Goal: Task Accomplishment & Management: Manage account settings

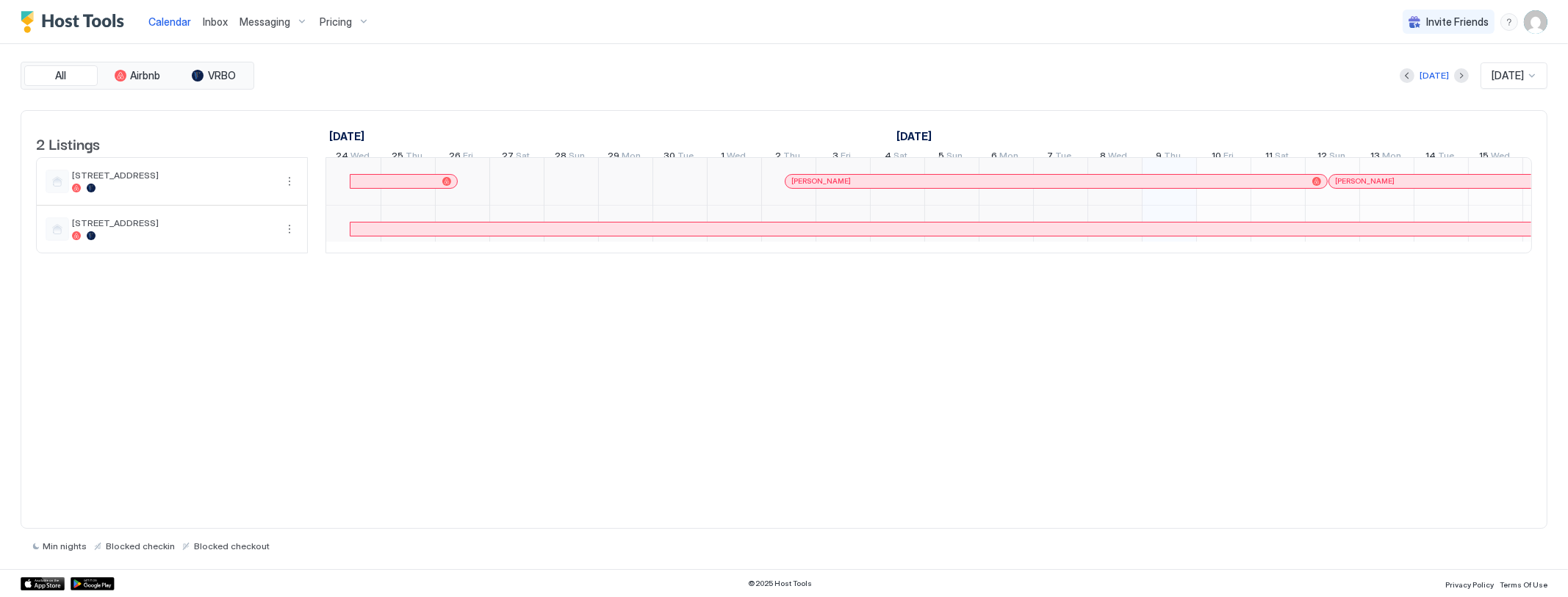
scroll to position [0, 816]
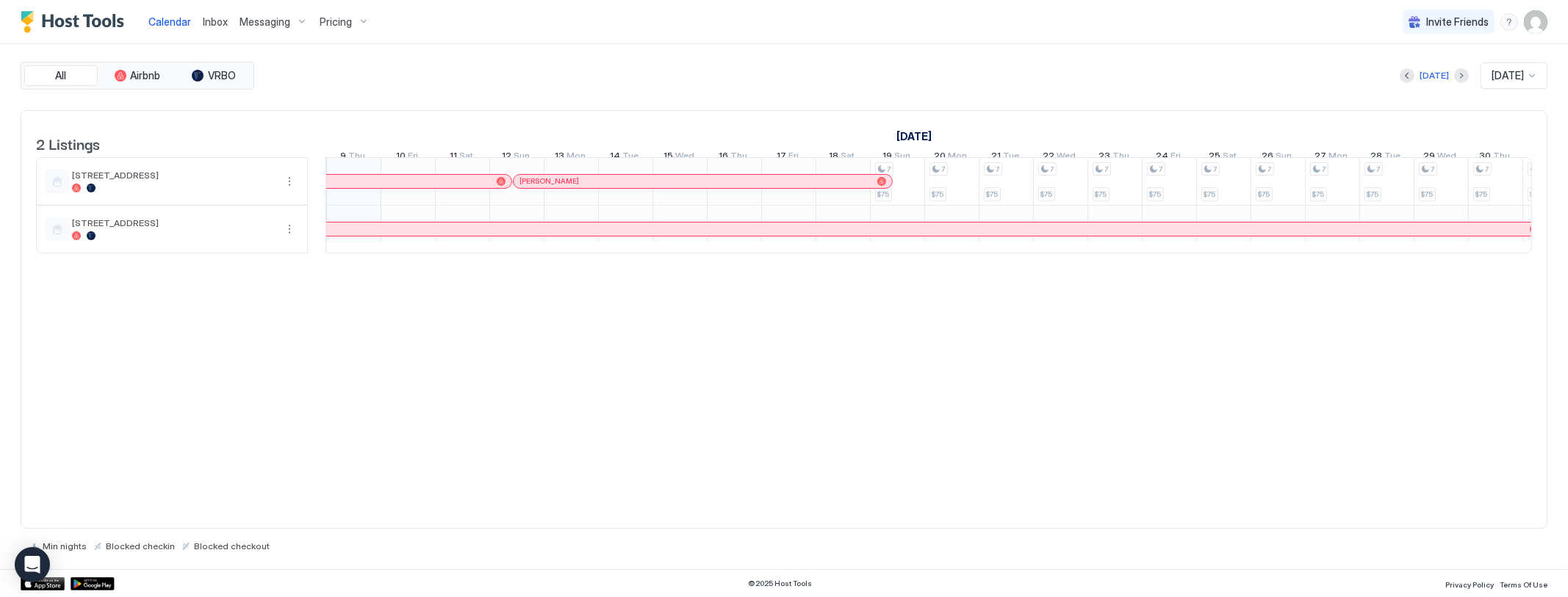
click at [214, 22] on span "Inbox" at bounding box center [215, 22] width 25 height 12
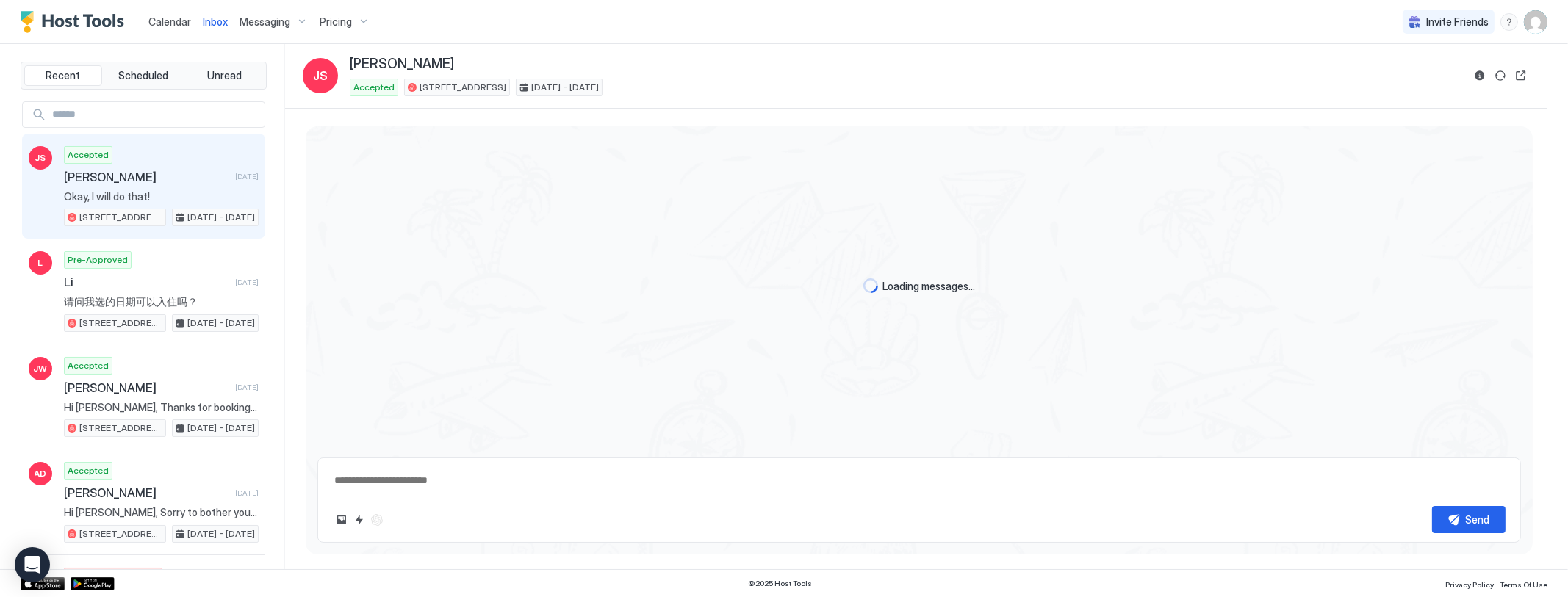
scroll to position [990, 0]
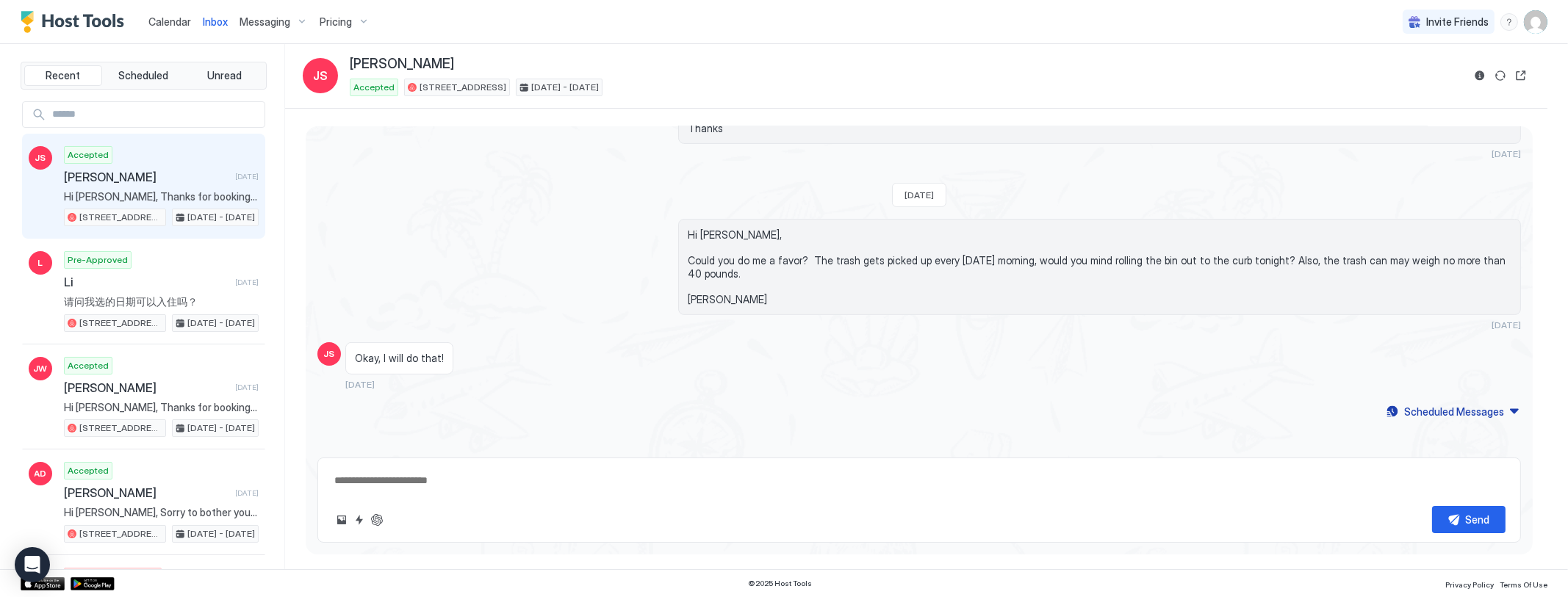
type textarea "*"
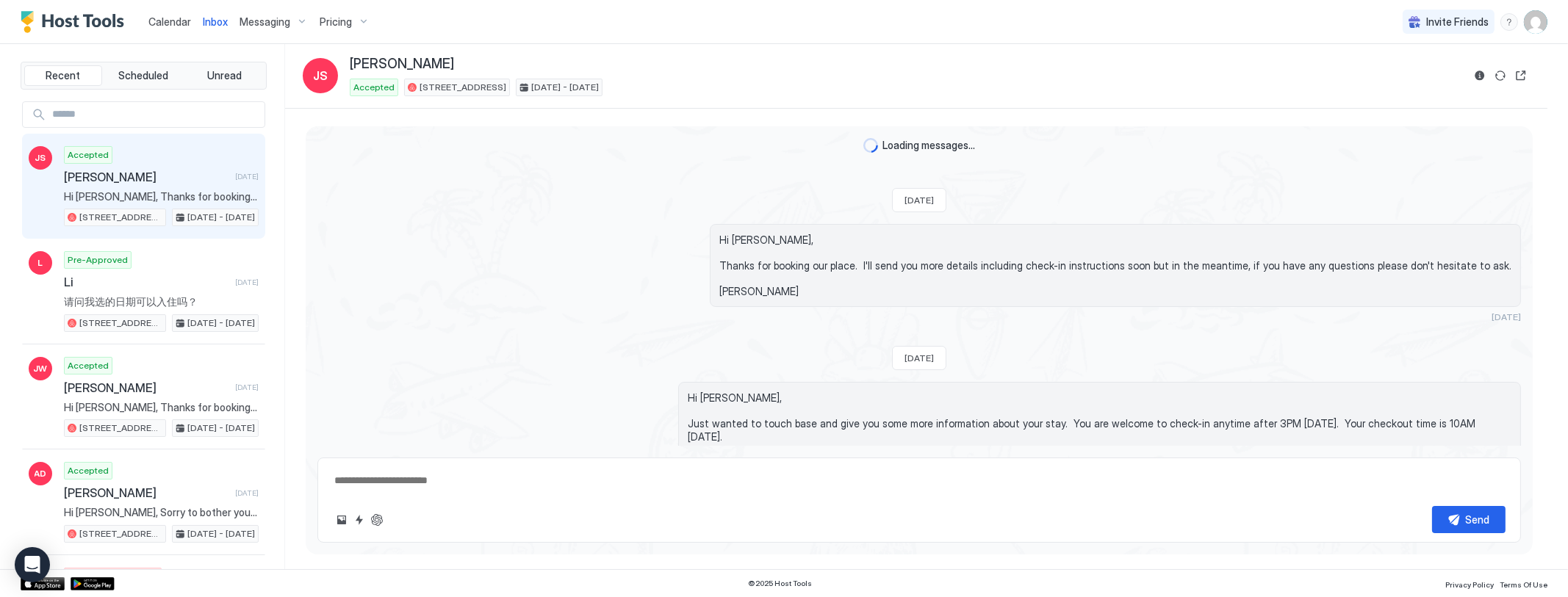
scroll to position [990, 0]
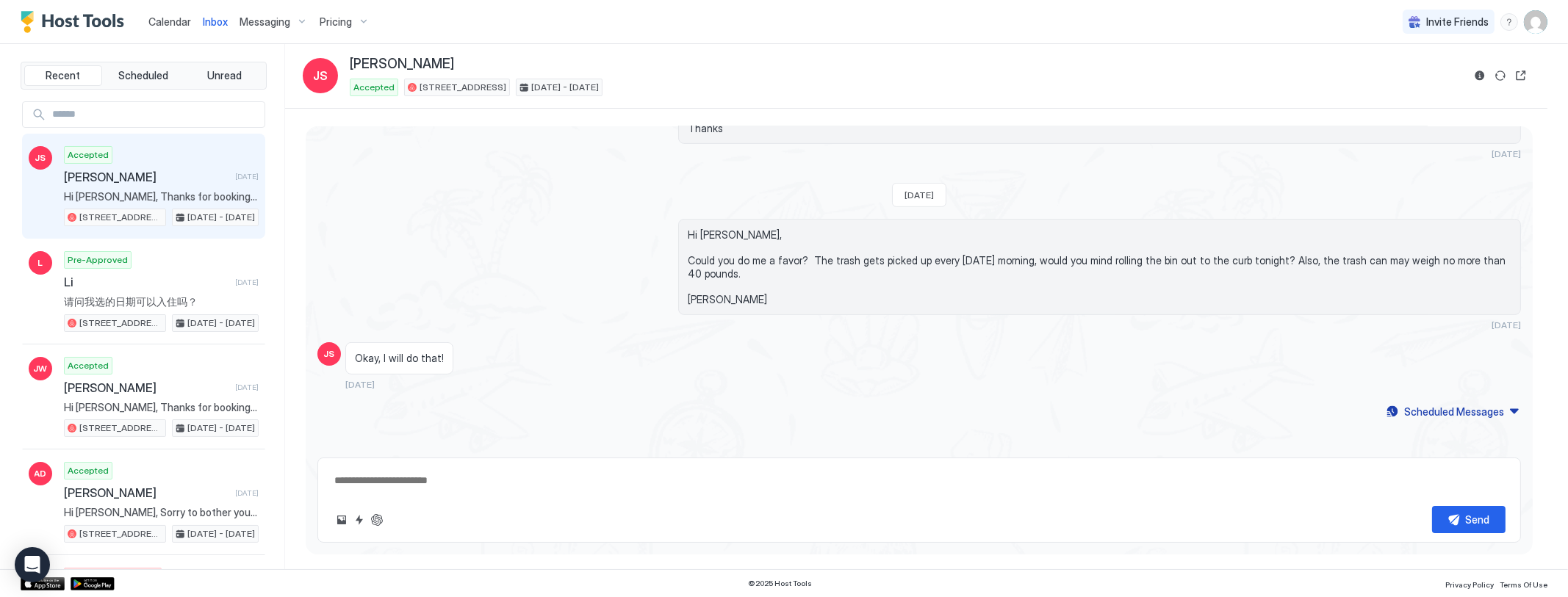
click at [1533, 21] on img "User profile" at bounding box center [1535, 22] width 23 height 23
click at [1370, 85] on div "Settings" at bounding box center [1394, 82] width 57 height 13
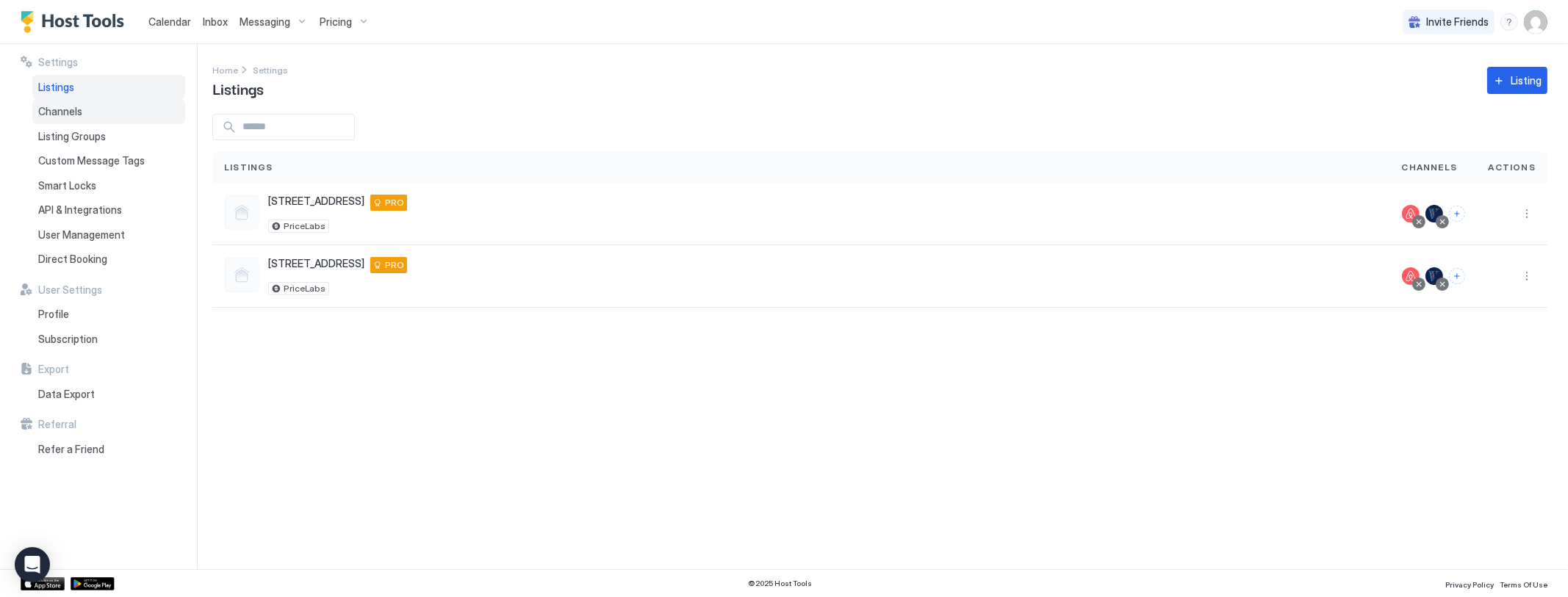
click at [75, 113] on span "Channels" at bounding box center [60, 111] width 44 height 13
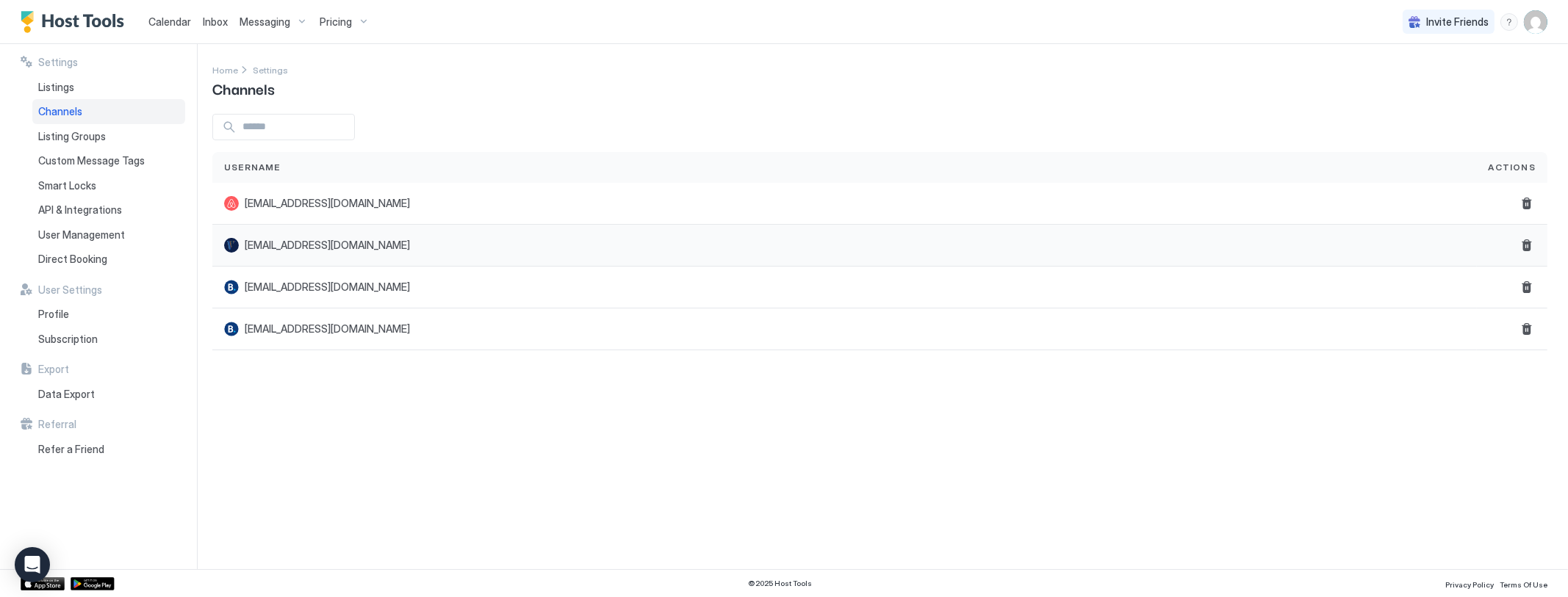
click at [259, 246] on span "[EMAIL_ADDRESS][DOMAIN_NAME]" at bounding box center [327, 245] width 165 height 13
click at [81, 135] on span "Listing Groups" at bounding box center [72, 137] width 67 height 13
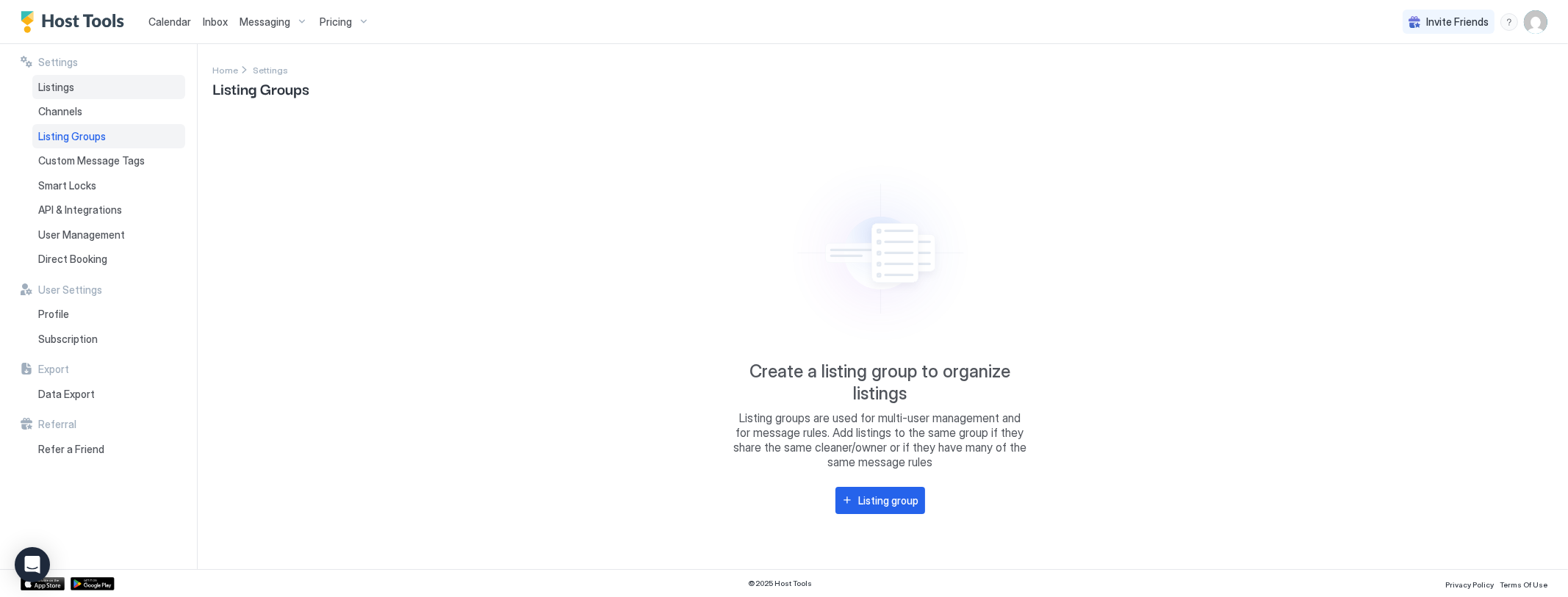
click at [73, 86] on span "Listings" at bounding box center [56, 87] width 36 height 13
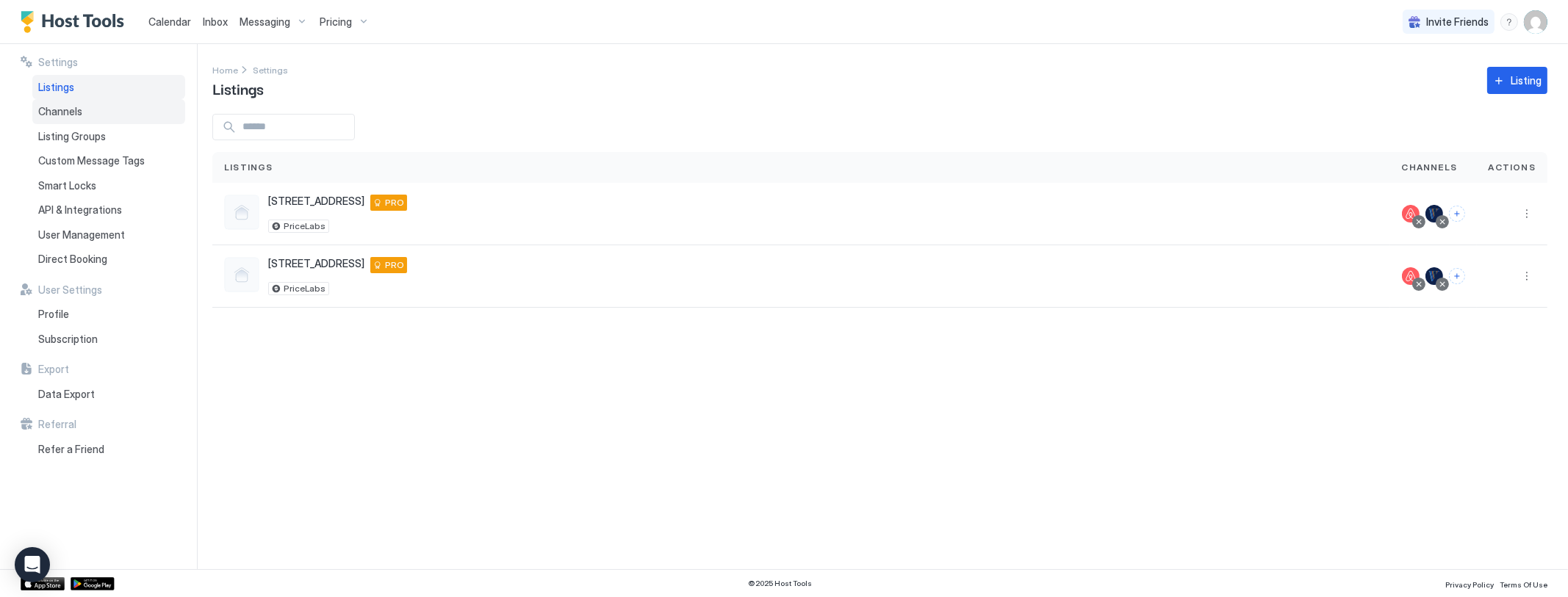
click at [68, 113] on span "Channels" at bounding box center [60, 111] width 44 height 13
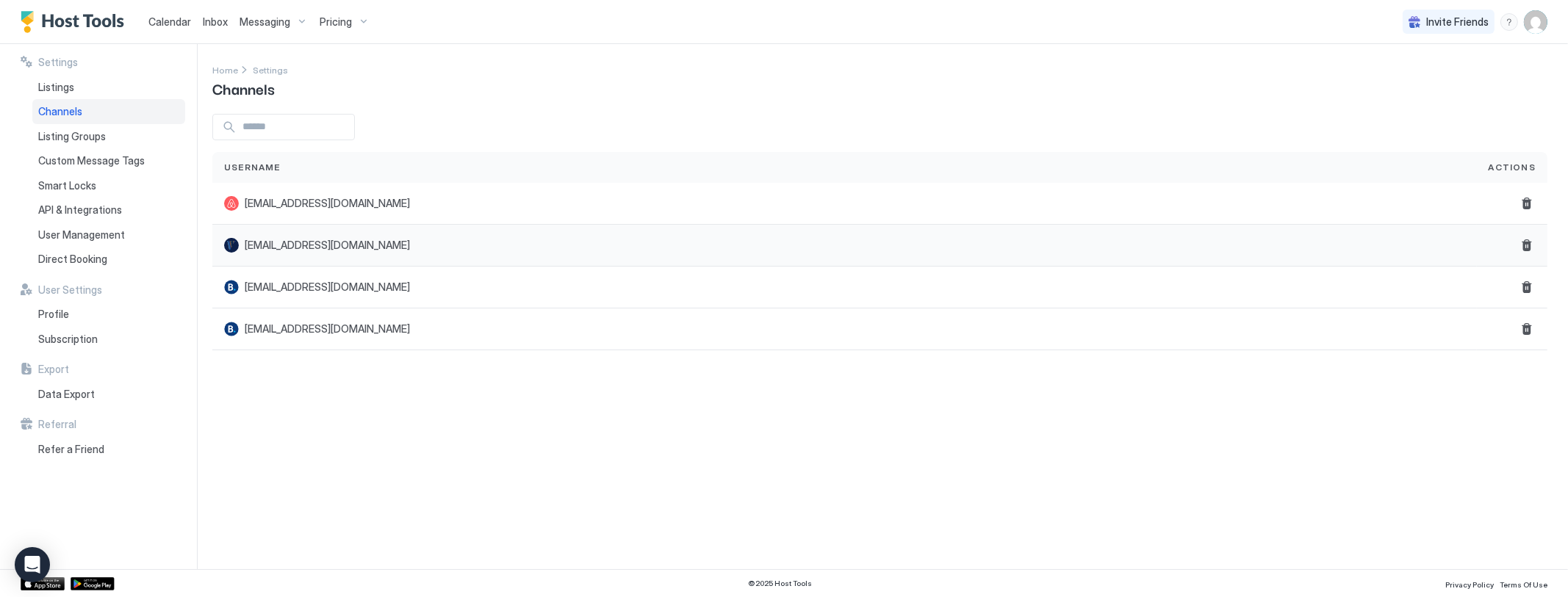
click at [230, 243] on div at bounding box center [231, 245] width 15 height 15
click at [96, 137] on span "Listing Groups" at bounding box center [72, 137] width 67 height 13
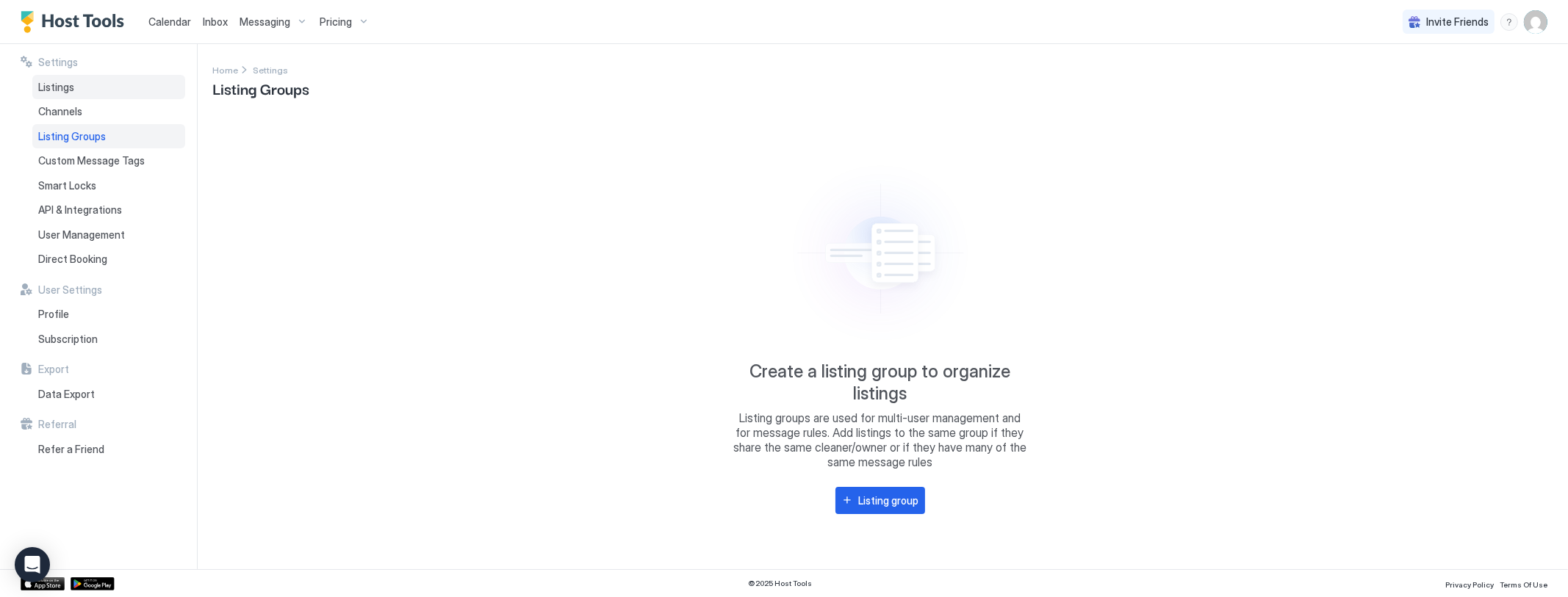
click at [76, 96] on div "Listings" at bounding box center [108, 87] width 153 height 25
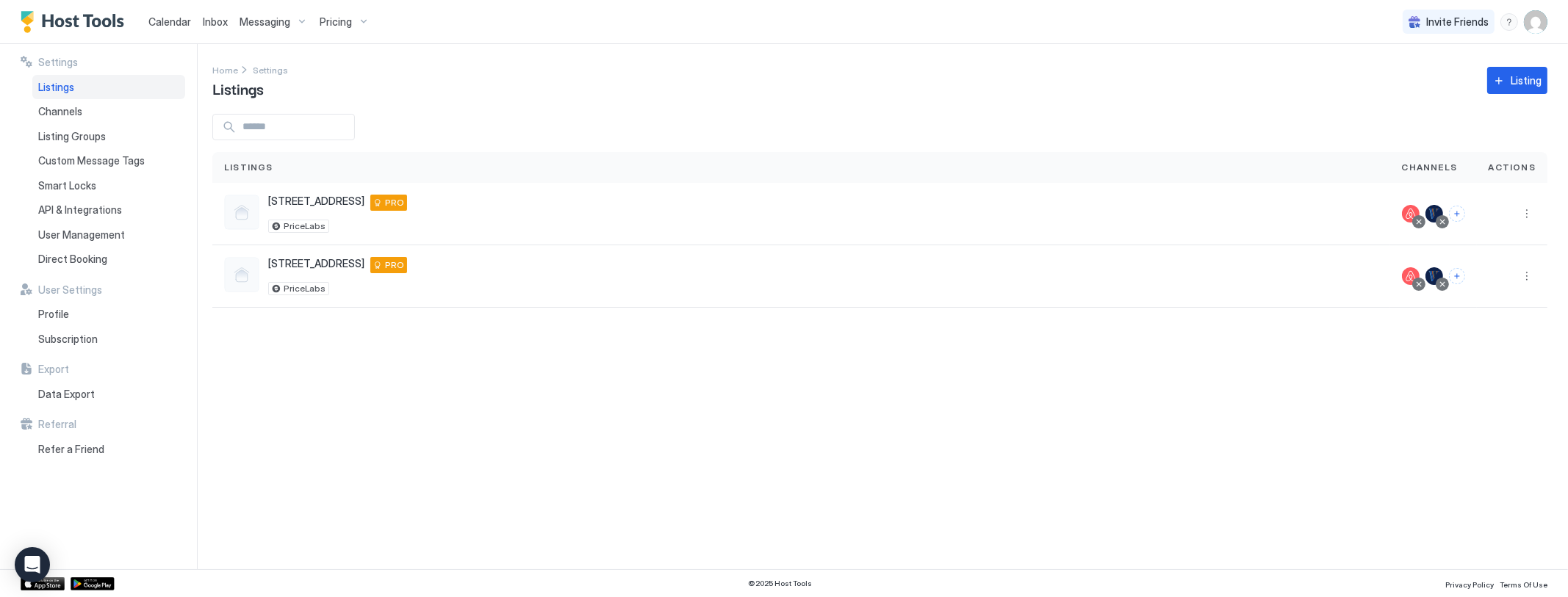
click at [168, 18] on span "Calendar" at bounding box center [169, 22] width 42 height 12
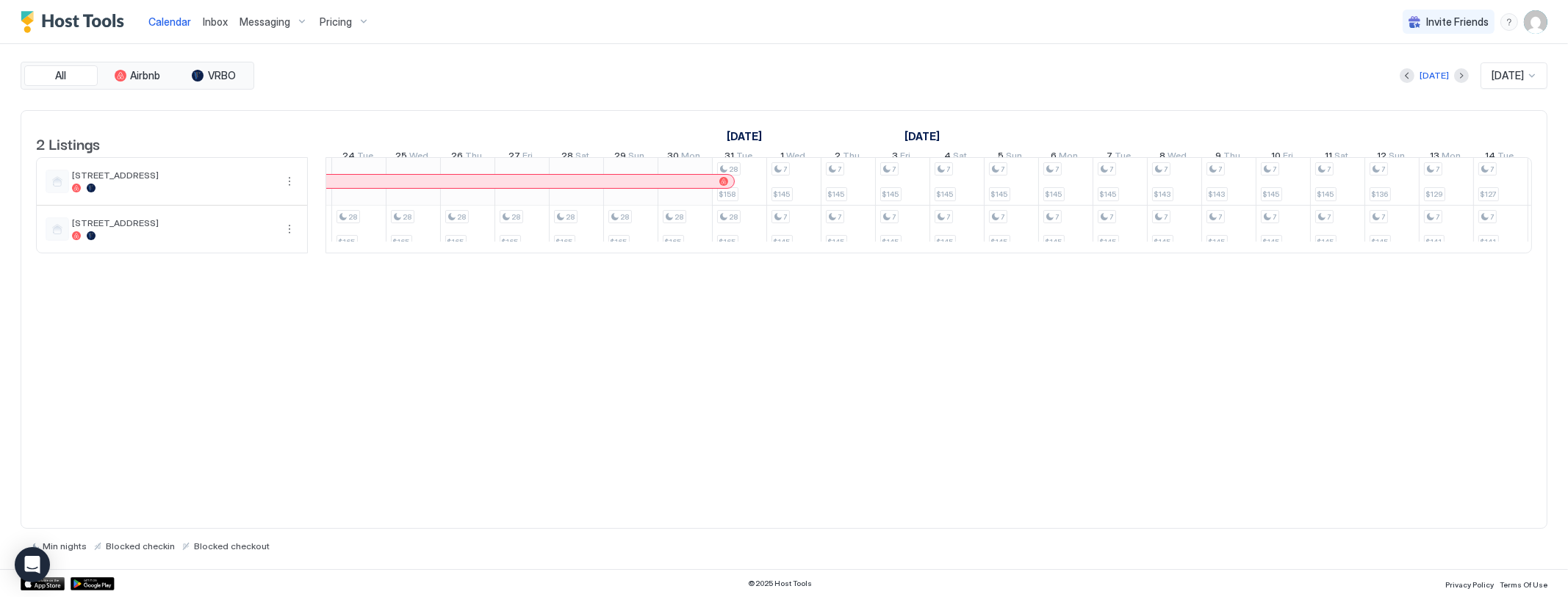
click at [214, 18] on span "Inbox" at bounding box center [215, 22] width 25 height 12
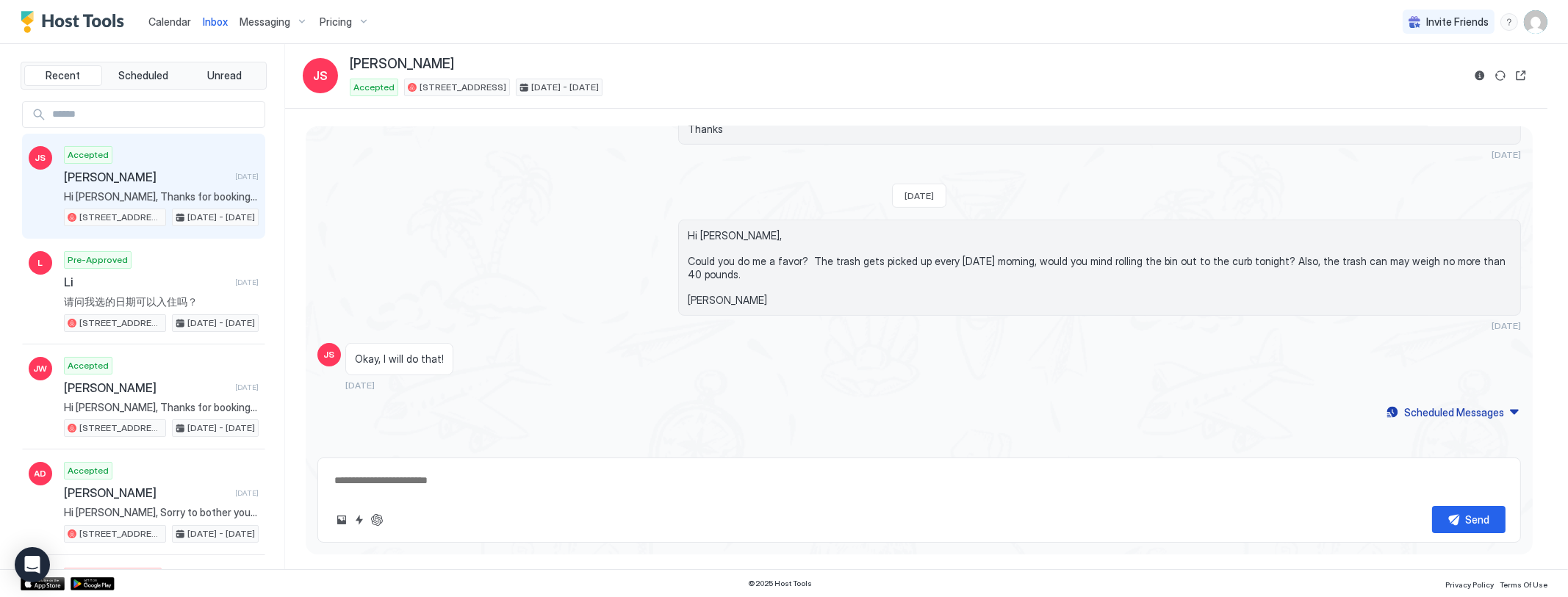
click at [181, 21] on span "Calendar" at bounding box center [169, 22] width 42 height 12
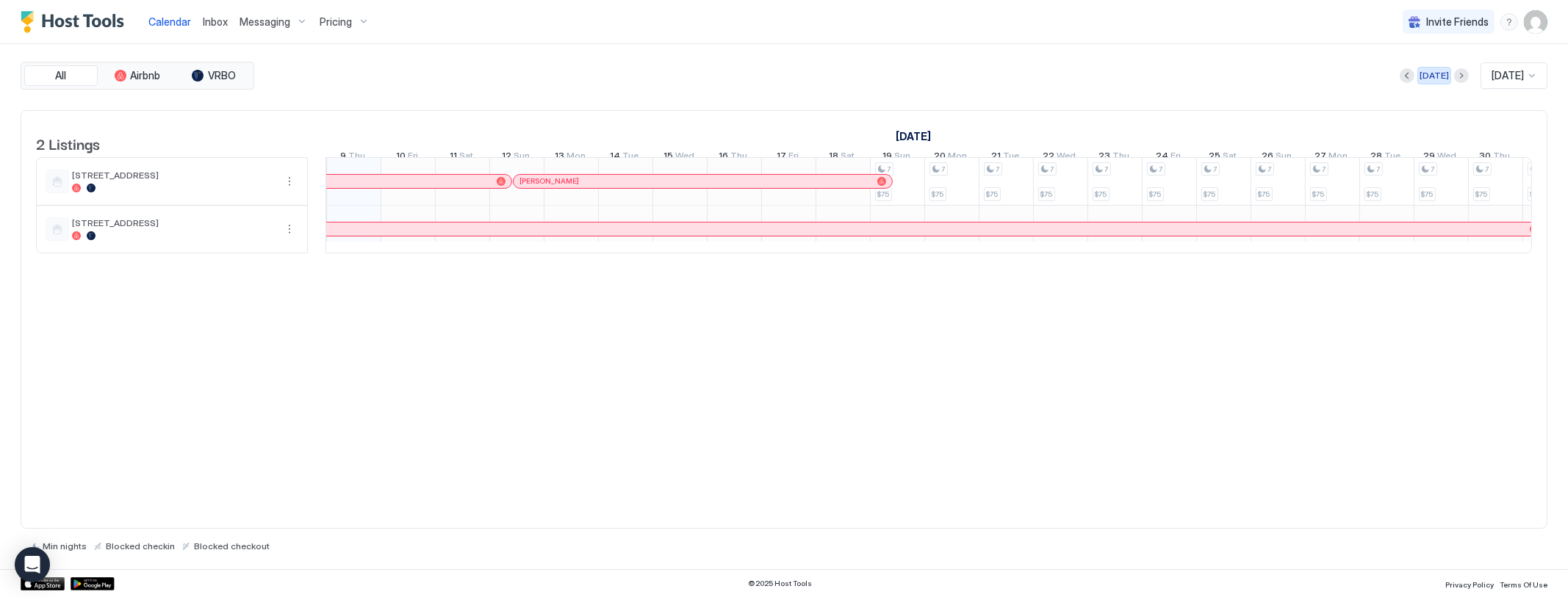
click at [1425, 79] on div "[DATE]" at bounding box center [1434, 75] width 29 height 13
click at [1512, 77] on span "[DATE]" at bounding box center [1507, 75] width 32 height 13
click at [1502, 198] on span "[DATE]" at bounding box center [1506, 203] width 29 height 11
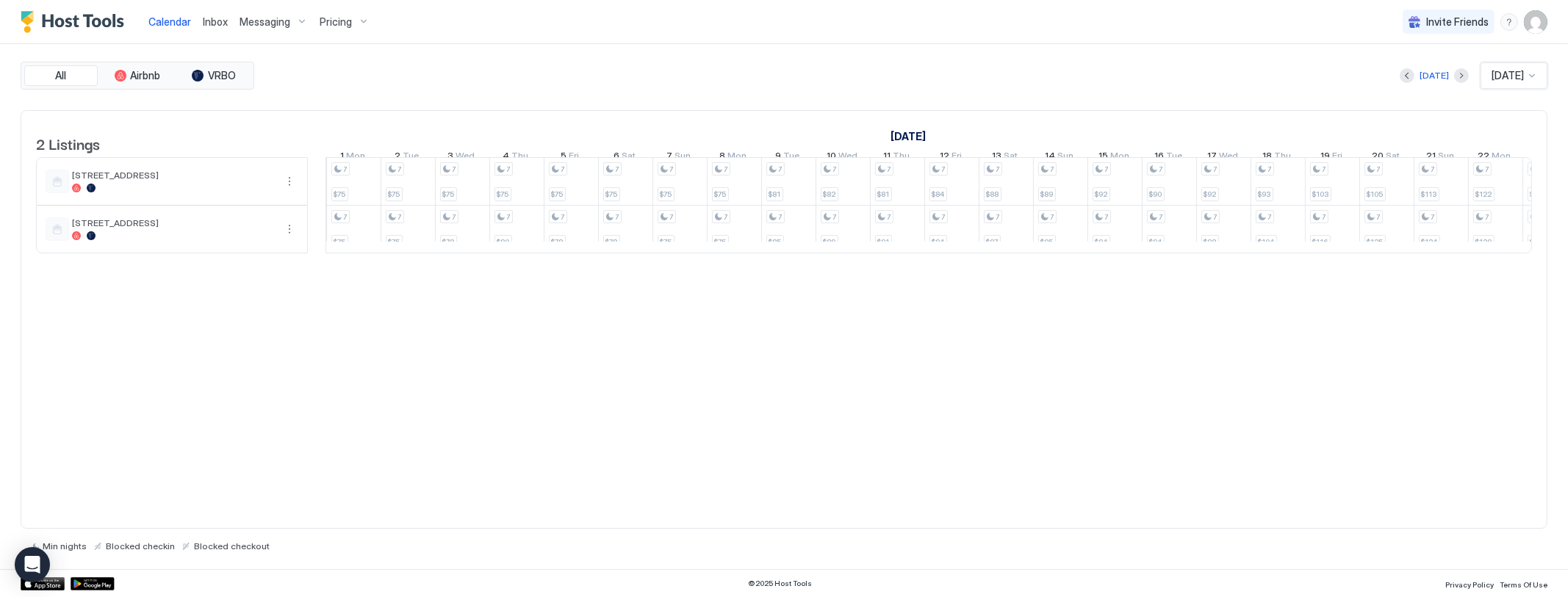
click at [217, 14] on link "Inbox" at bounding box center [215, 22] width 25 height 16
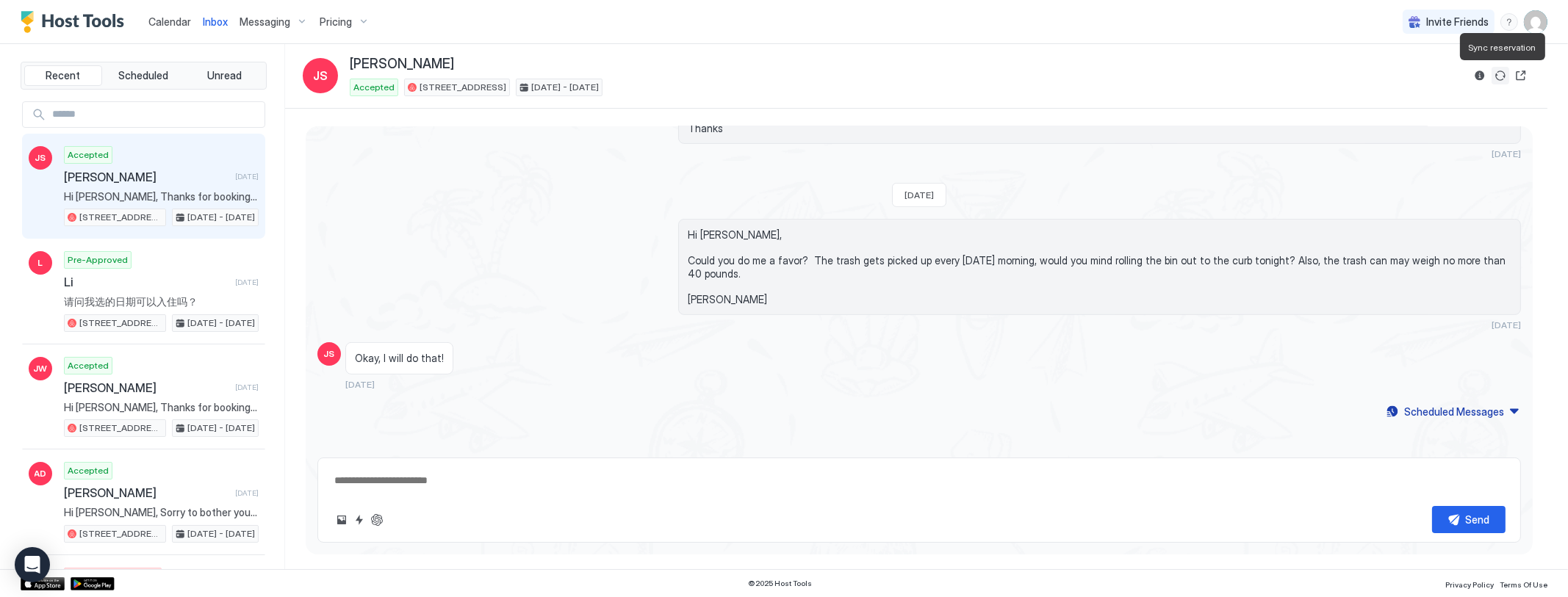
click at [1501, 77] on button "Sync reservation" at bounding box center [1500, 75] width 17 height 17
click at [1501, 73] on button "Sync reservation" at bounding box center [1500, 75] width 17 height 17
click at [1476, 72] on button "Reservation information" at bounding box center [1480, 75] width 17 height 17
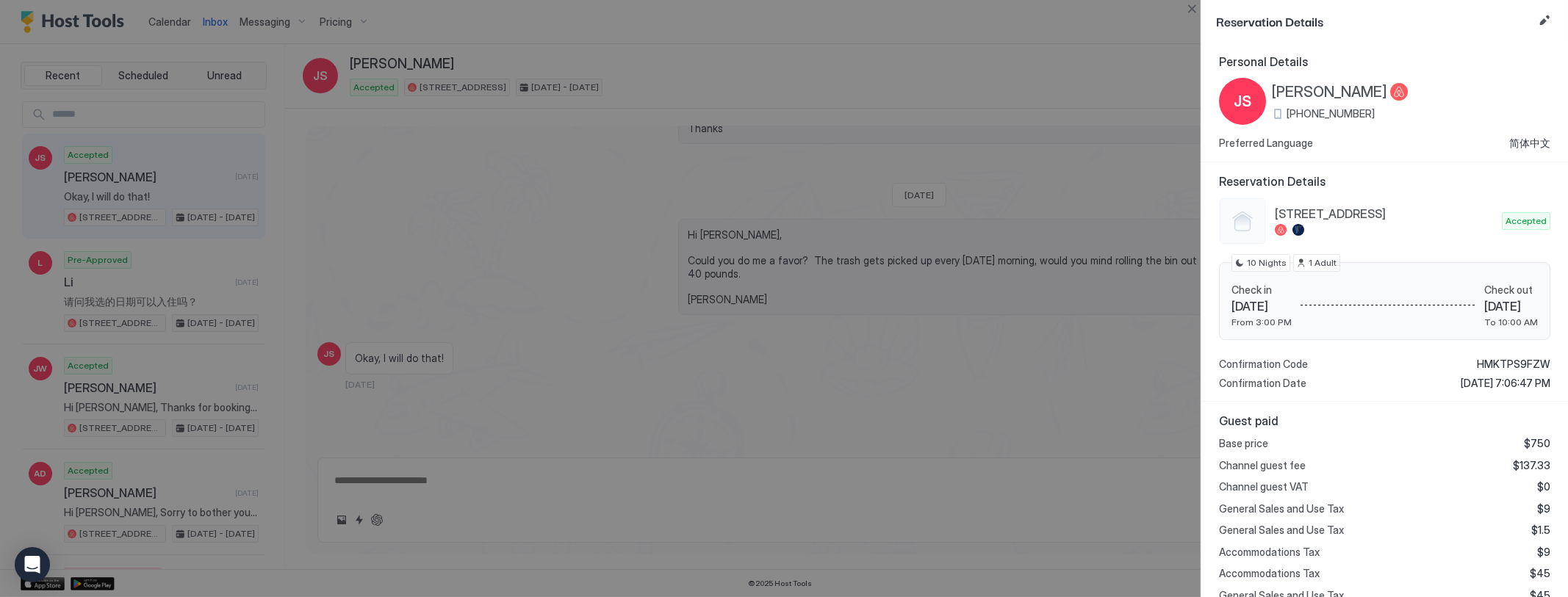
click at [926, 67] on div at bounding box center [784, 298] width 1568 height 597
click at [1190, 7] on button "Close" at bounding box center [1191, 9] width 17 height 17
type textarea "*"
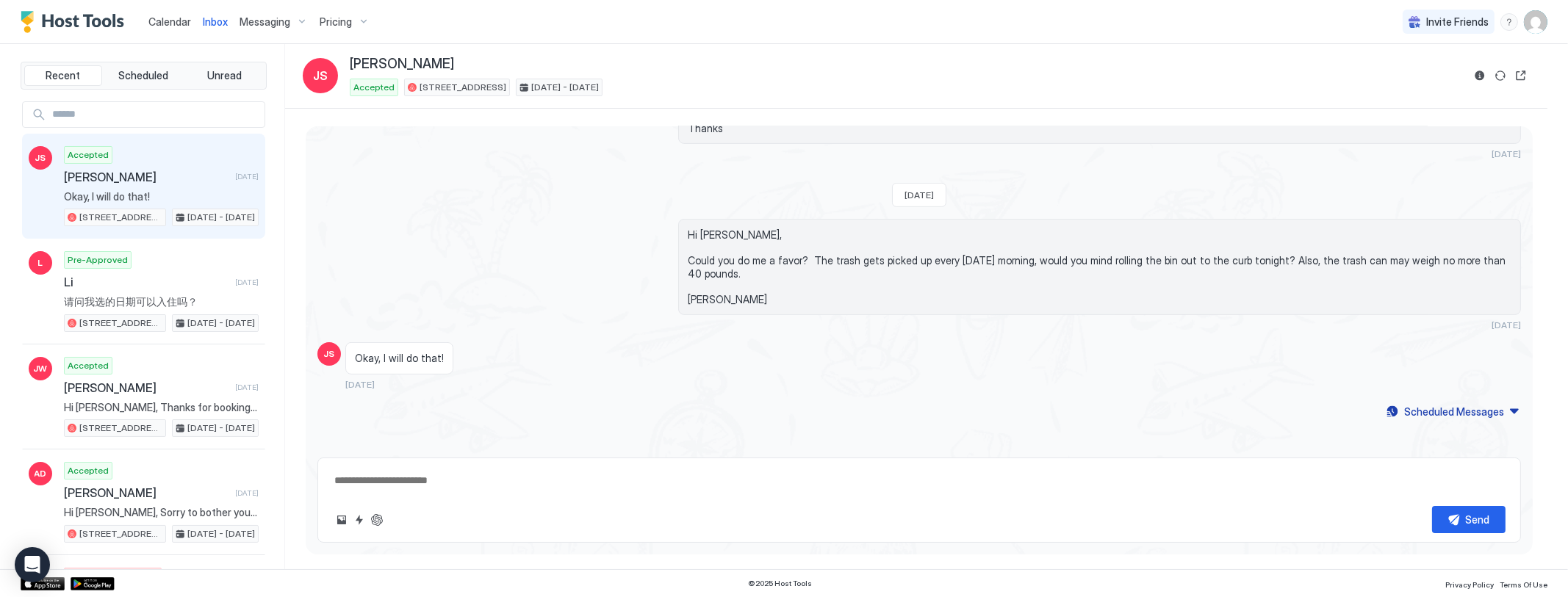
click at [340, 18] on span "Pricing" at bounding box center [335, 22] width 32 height 13
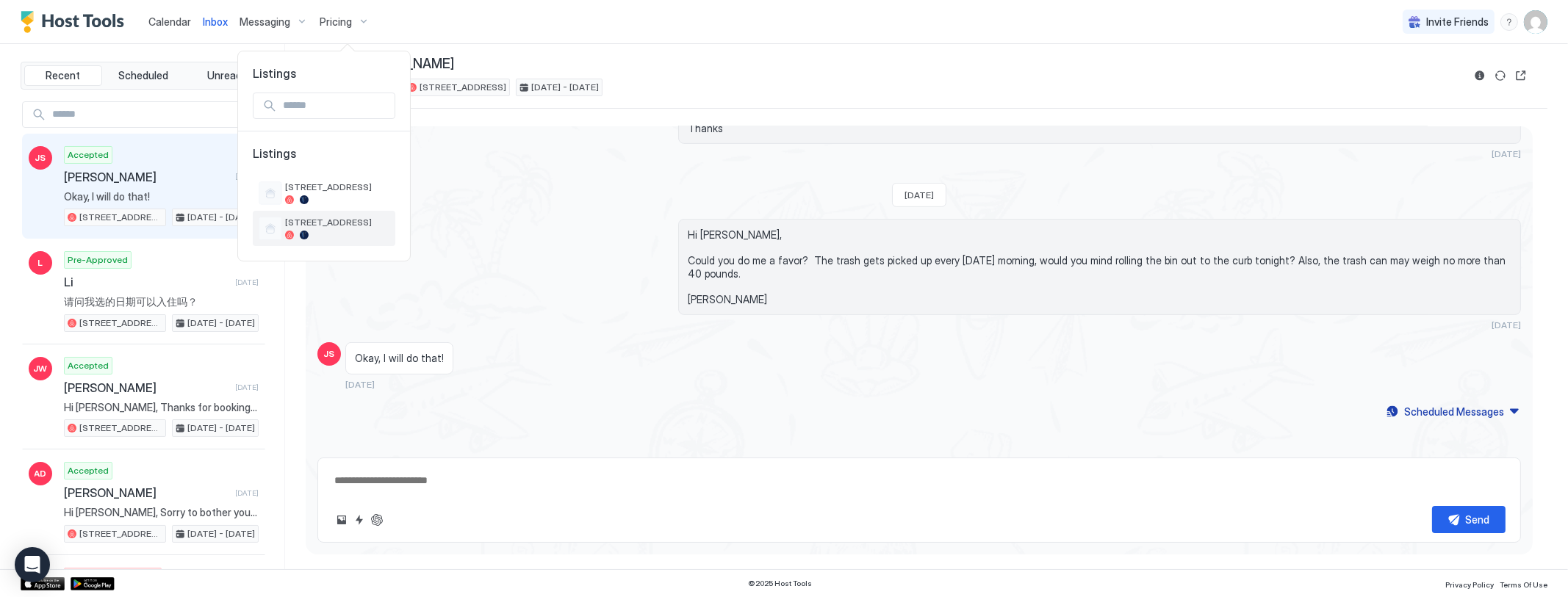
click at [311, 220] on span "[STREET_ADDRESS]" at bounding box center [337, 222] width 105 height 11
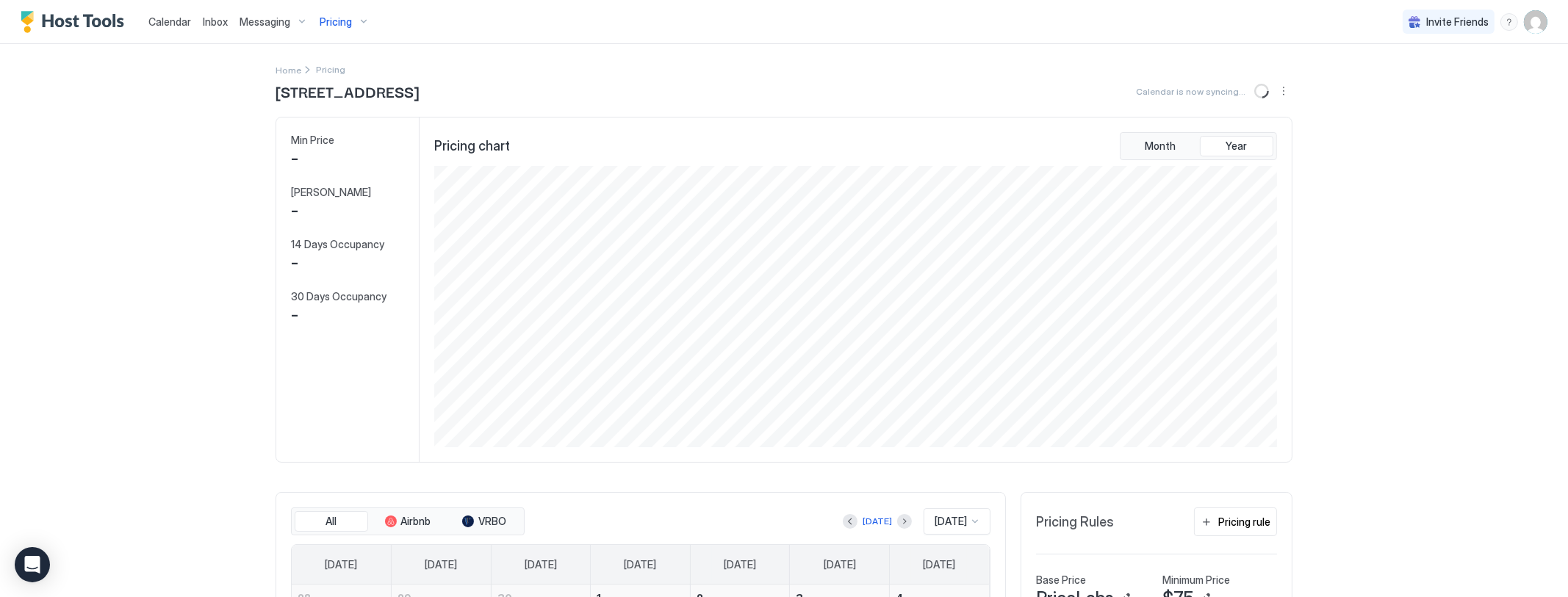
scroll to position [283, 847]
click at [1257, 91] on button "Sync prices" at bounding box center [1263, 91] width 17 height 17
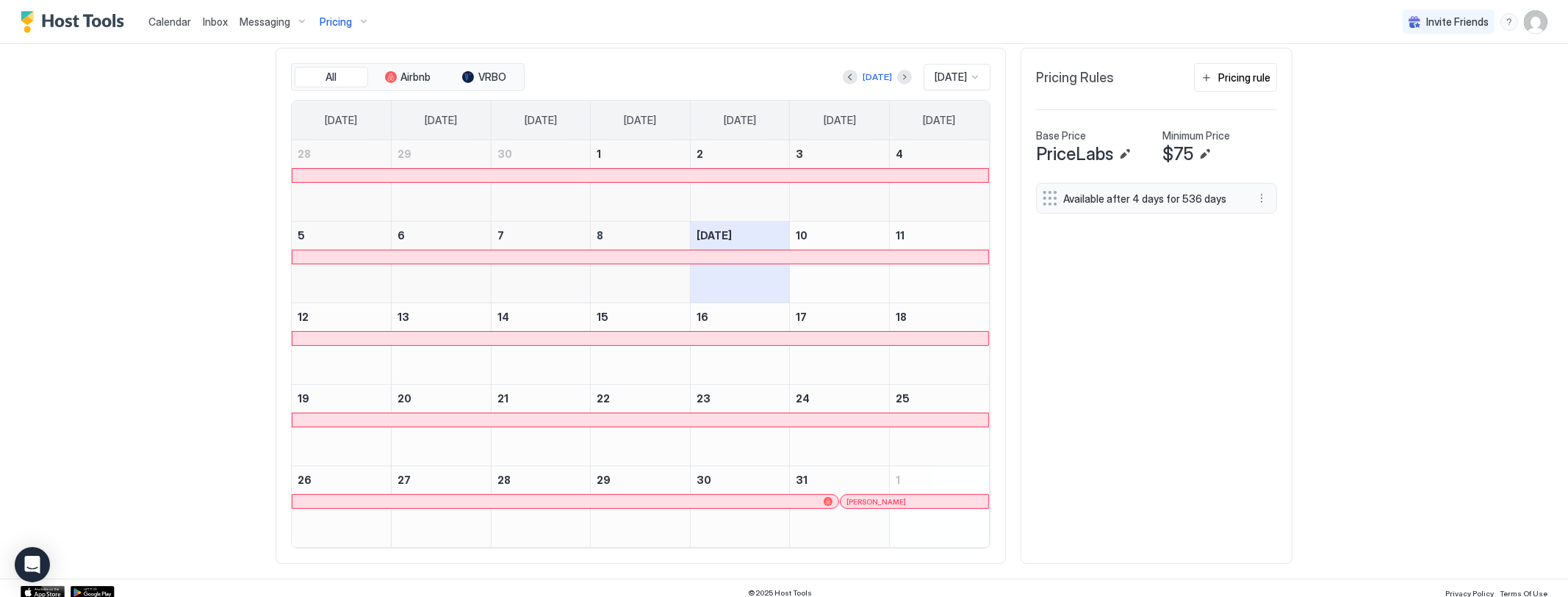
scroll to position [449, 0]
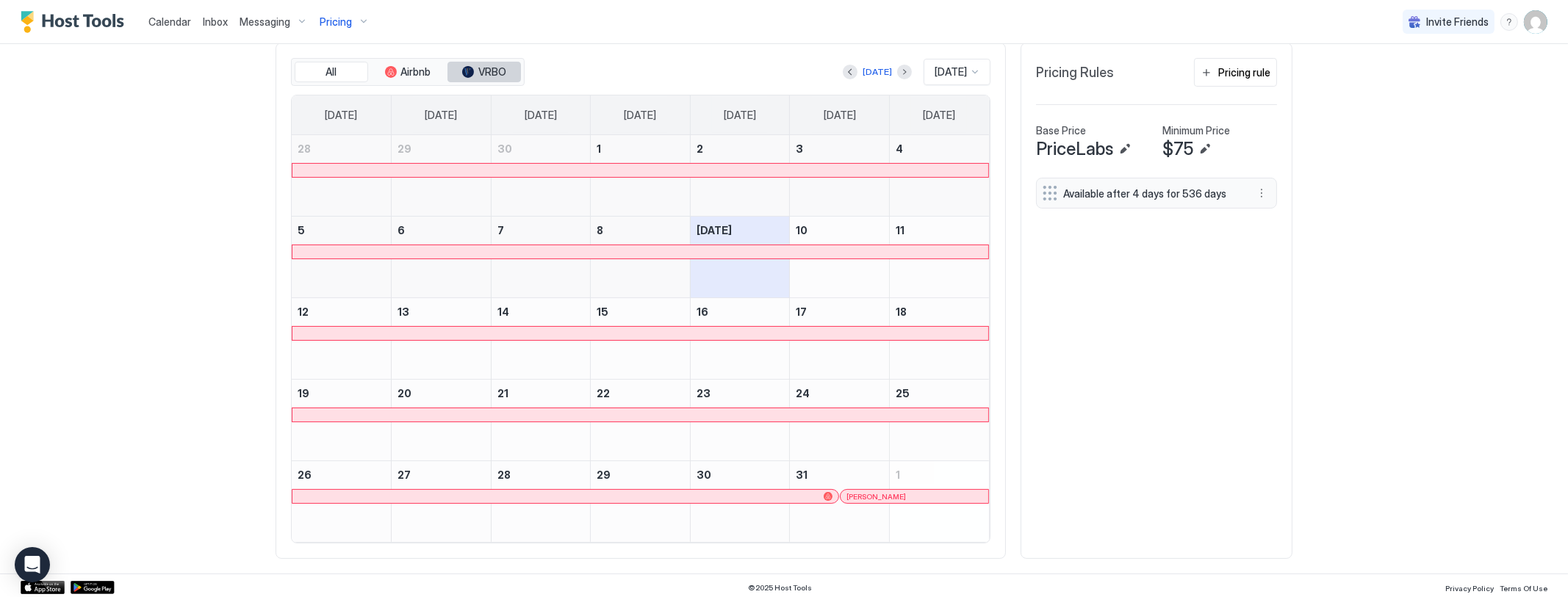
click at [481, 66] on span "VRBO" at bounding box center [492, 72] width 28 height 13
click at [969, 67] on div at bounding box center [975, 73] width 12 height 12
click at [934, 238] on span "[DATE]" at bounding box center [949, 244] width 29 height 11
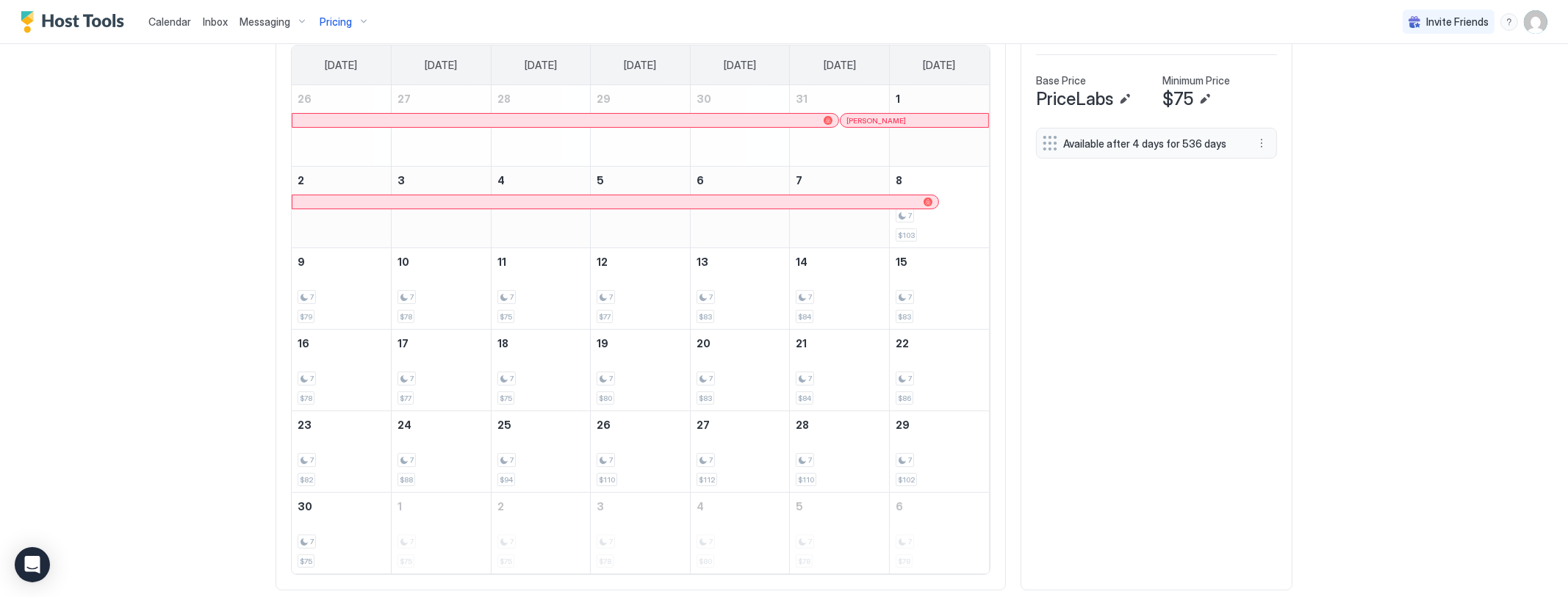
scroll to position [449, 0]
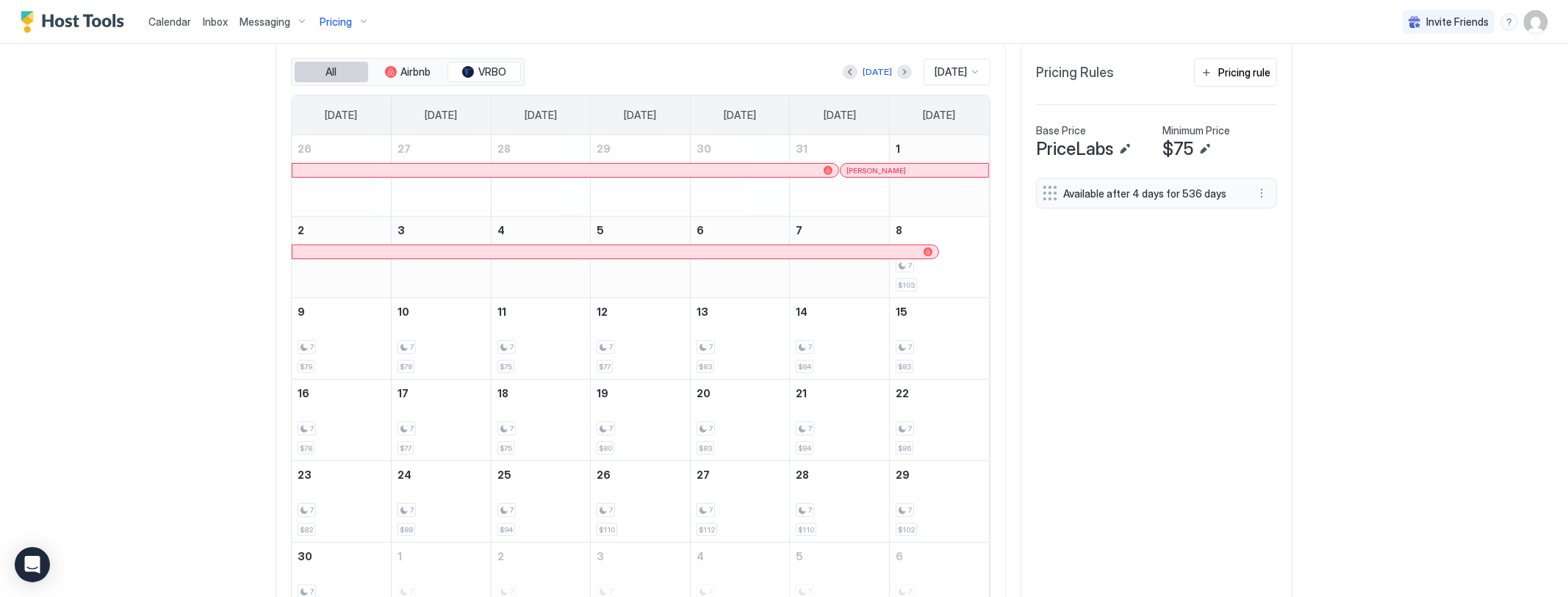
click at [336, 67] on button "All" at bounding box center [331, 72] width 73 height 21
click at [401, 73] on span "Airbnb" at bounding box center [416, 72] width 30 height 13
click at [481, 67] on span "VRBO" at bounding box center [492, 72] width 28 height 13
click at [388, 67] on div "tab-group" at bounding box center [391, 73] width 12 height 12
click at [327, 67] on span "All" at bounding box center [332, 72] width 11 height 13
